Goal: Transaction & Acquisition: Purchase product/service

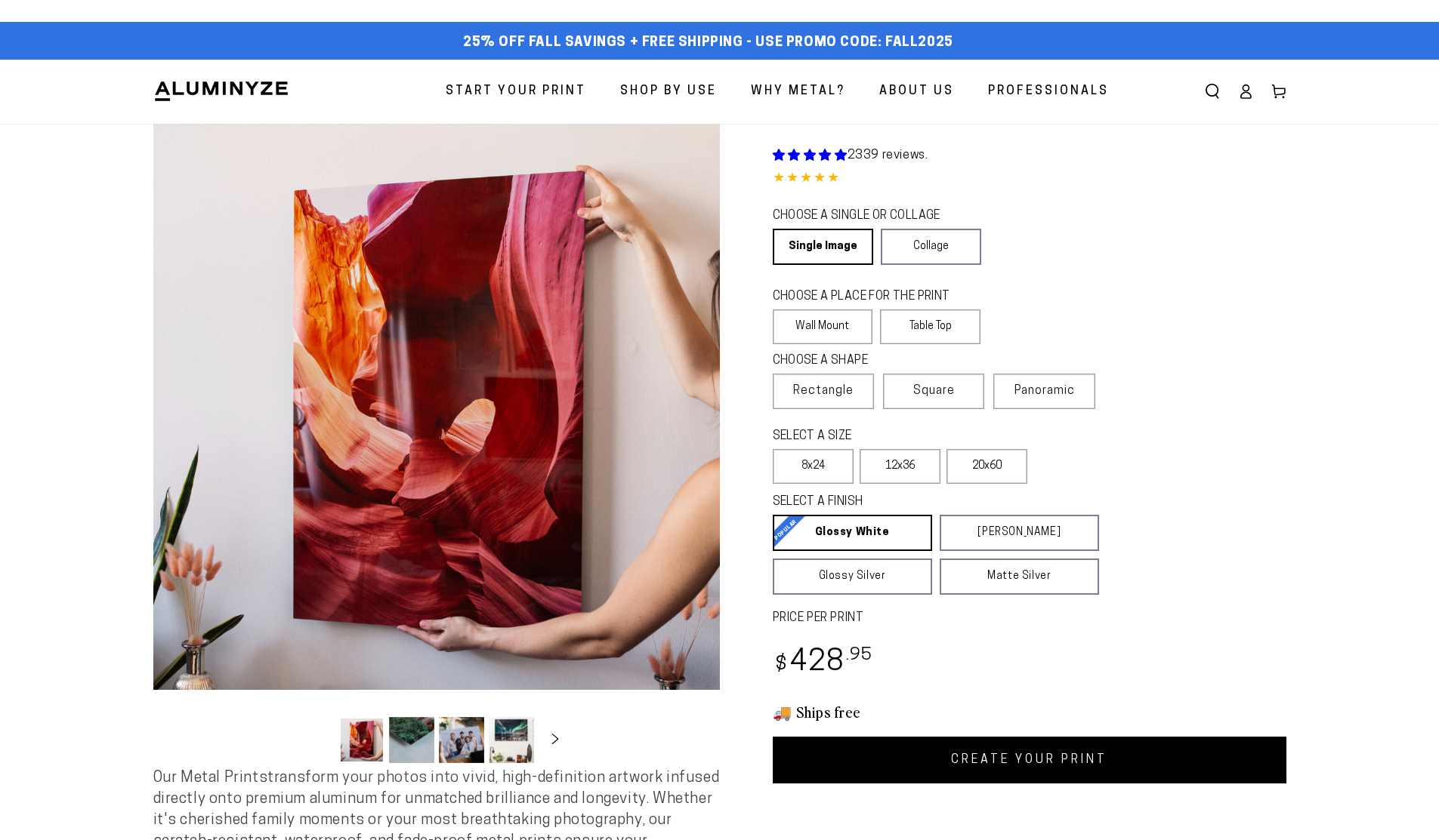
select select "**********"
click at [835, 246] on link "Single Image" at bounding box center [822, 247] width 98 height 36
click at [837, 334] on label "Wall Mount" at bounding box center [823, 327] width 100 height 35
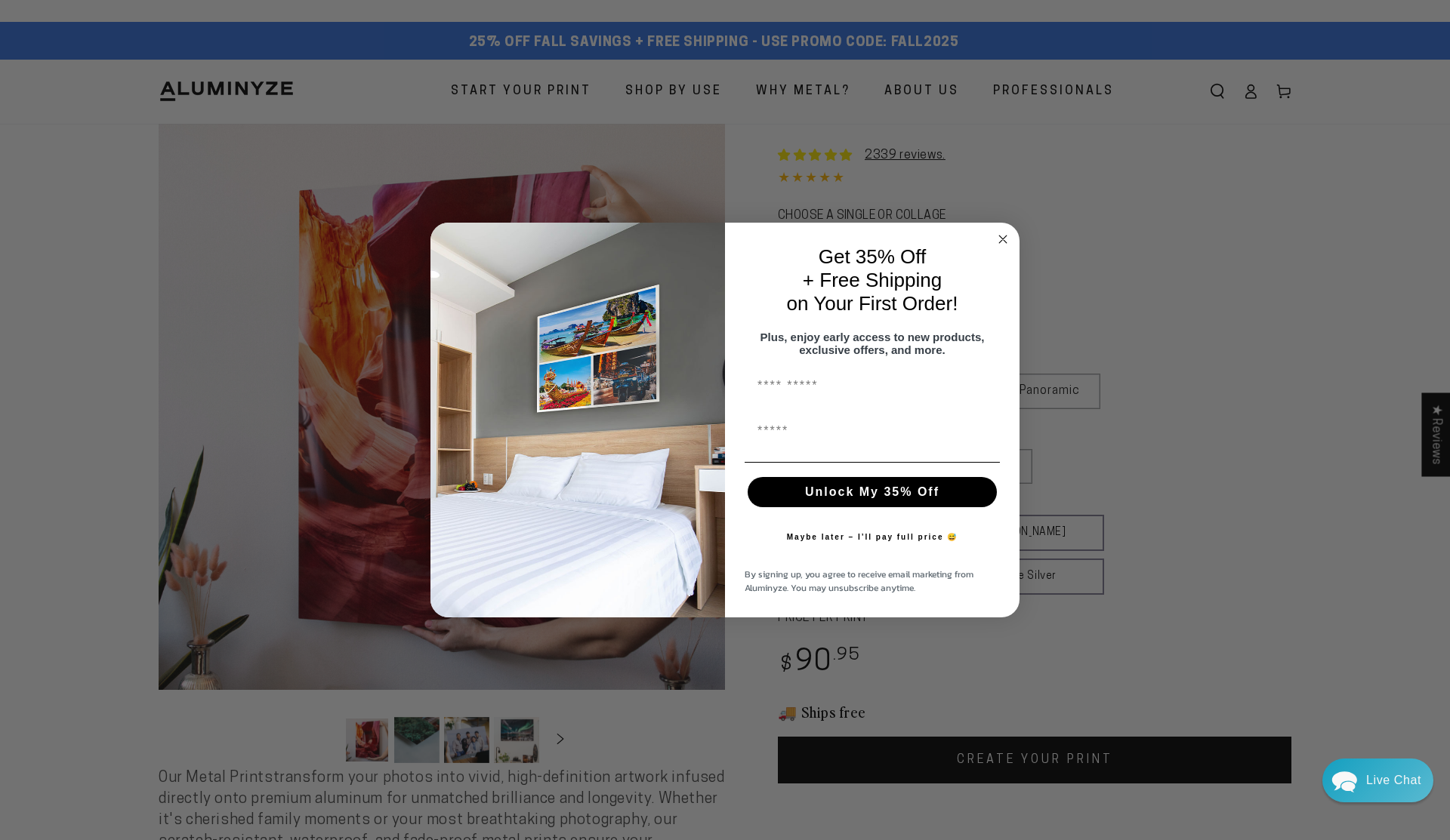
click at [1005, 237] on circle "Close dialog" at bounding box center [1003, 239] width 17 height 17
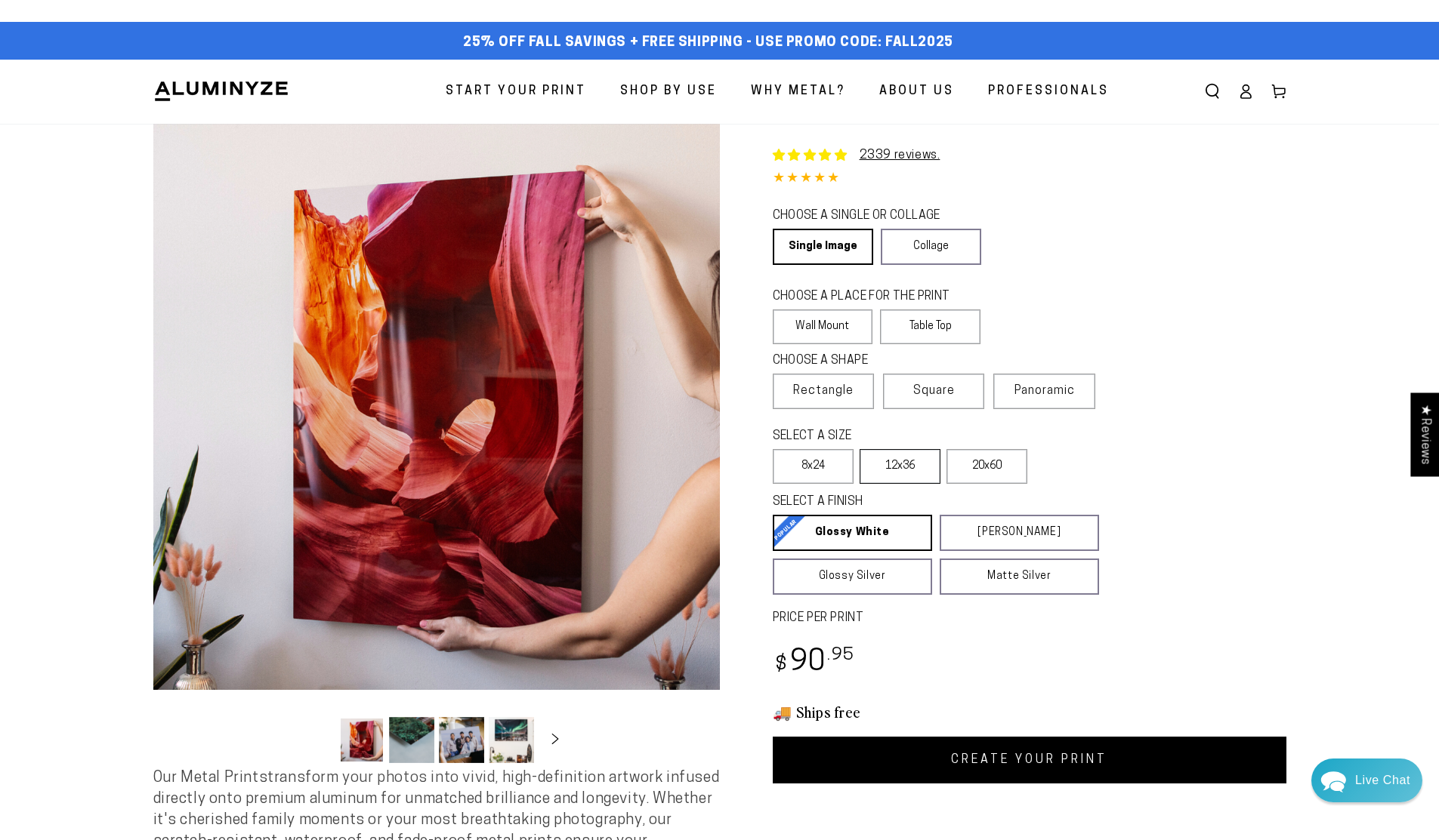
click at [900, 463] on label "12x36" at bounding box center [900, 467] width 81 height 35
click at [810, 465] on label "8x24" at bounding box center [813, 467] width 81 height 35
click at [1241, 93] on icon at bounding box center [1246, 92] width 15 height 15
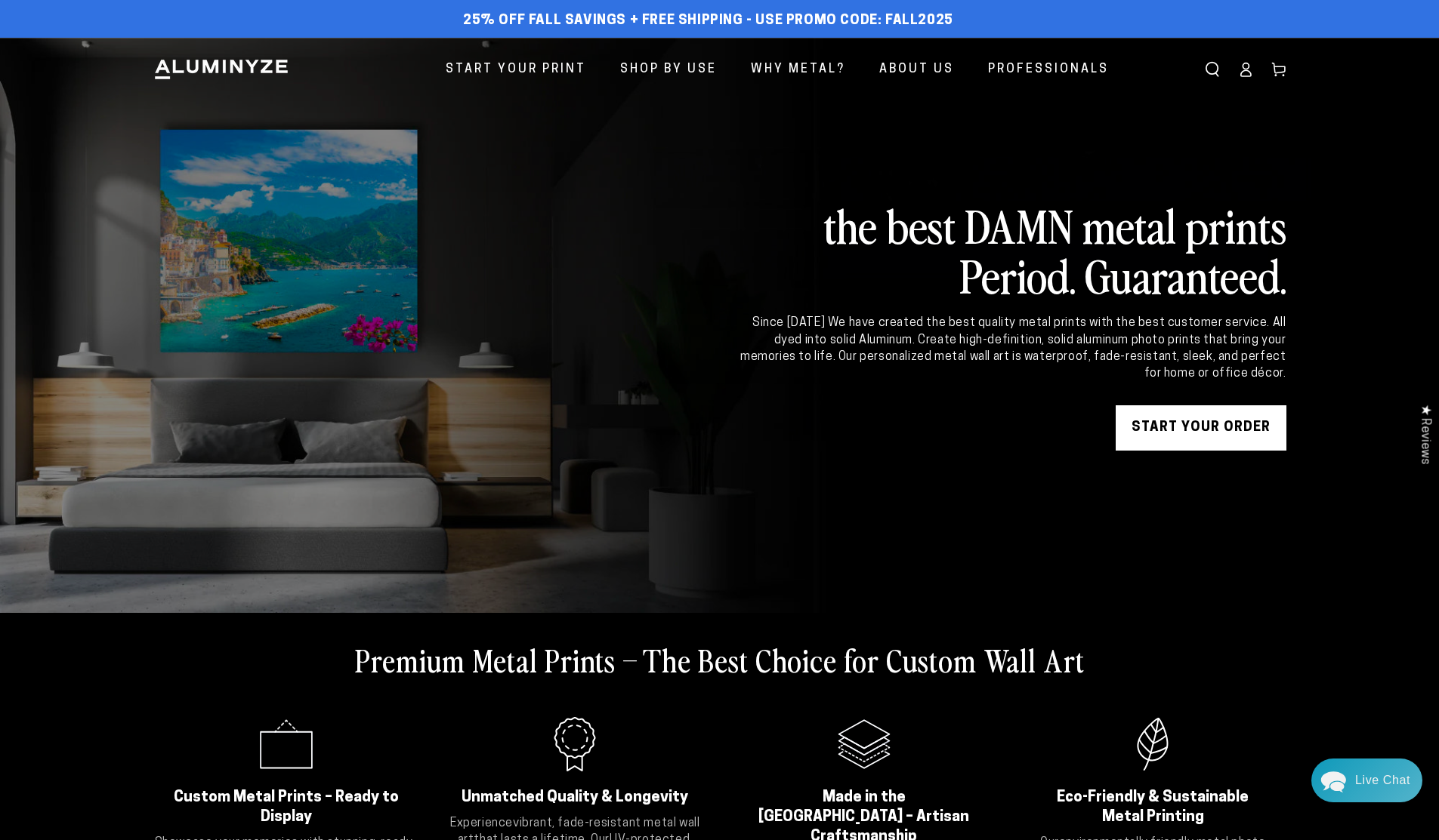
click at [1222, 430] on link "START YOUR Order" at bounding box center [1201, 428] width 171 height 45
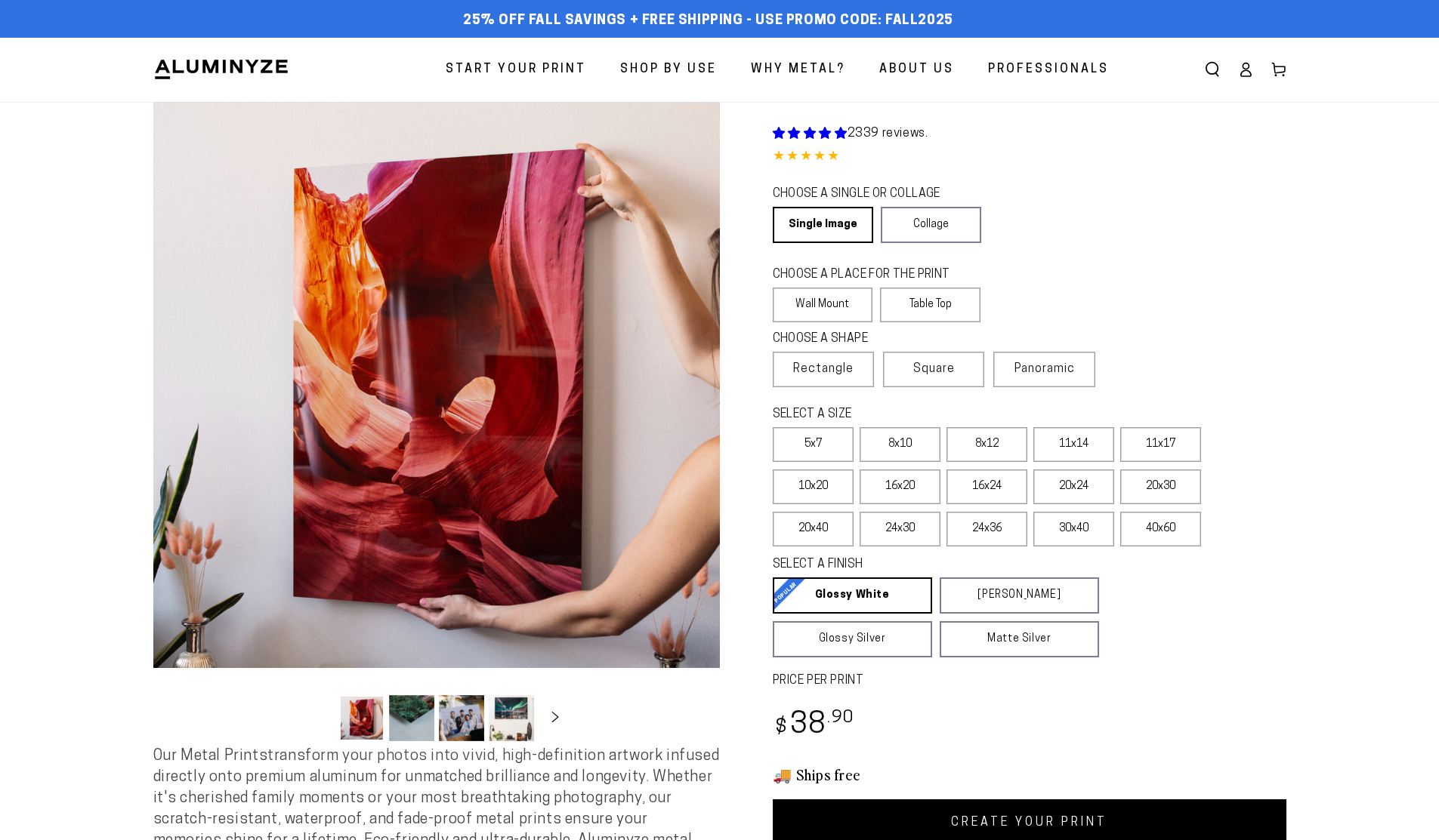
select select "**********"
click at [1167, 450] on label "11x17" at bounding box center [1161, 445] width 81 height 35
click at [1089, 449] on label "11x14" at bounding box center [1073, 445] width 81 height 35
click at [1148, 444] on label "11x17" at bounding box center [1161, 445] width 81 height 35
